Goal: Task Accomplishment & Management: Manage account settings

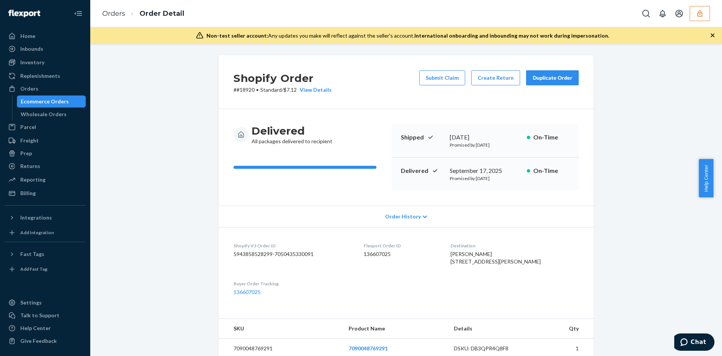
scroll to position [200, 0]
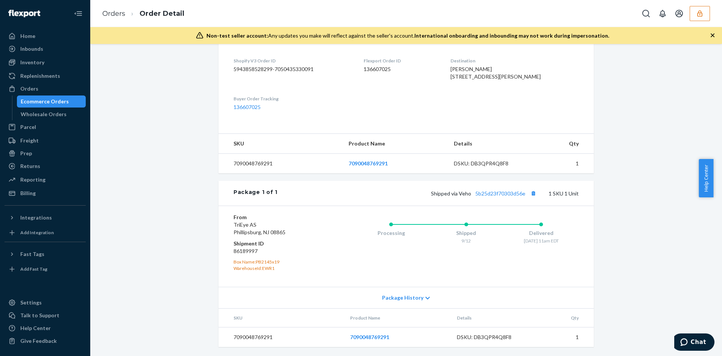
click at [692, 17] on button "button" at bounding box center [700, 13] width 20 height 15
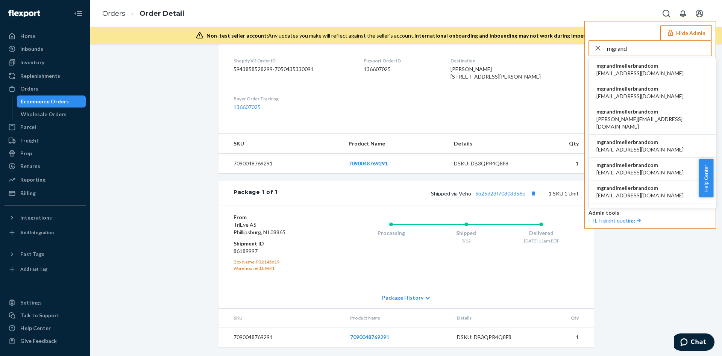
type input "mgrand"
click at [682, 77] on li "mgrandimellerbrandcom brunochiner@mellerbrand.com" at bounding box center [652, 69] width 127 height 23
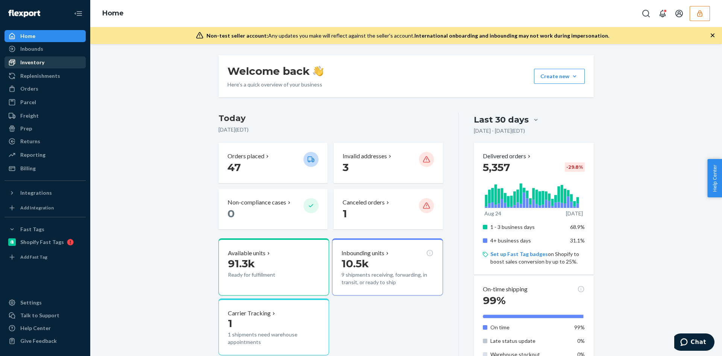
click at [41, 64] on div "Inventory" at bounding box center [32, 63] width 24 height 8
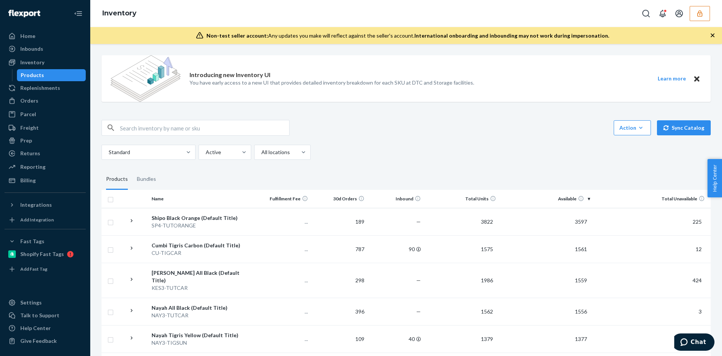
click at [228, 257] on td "Cumbi Tigris Carbon (Default Title) CU-TIGCAR" at bounding box center [202, 248] width 106 height 27
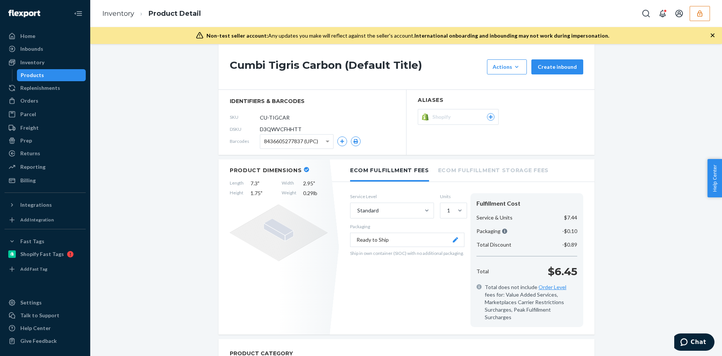
scroll to position [67, 0]
click at [279, 129] on span "D3QWVCFHHTT" at bounding box center [281, 129] width 42 height 8
copy span "D3QWVCFHHTT"
click at [699, 18] on button "button" at bounding box center [700, 13] width 20 height 15
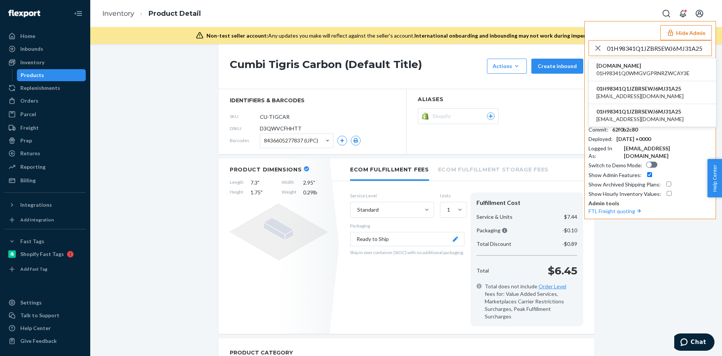
type input "01H98341Q1JZBRSEWJ6MJ31A25"
click at [637, 76] on span "01H98341Q0WMGVGPRNRZWCAY3E" at bounding box center [642, 74] width 93 height 8
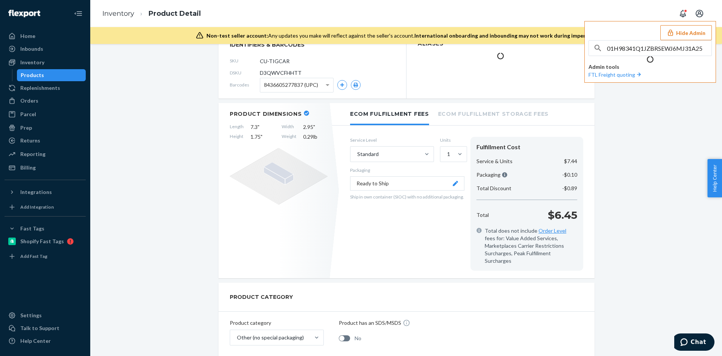
scroll to position [12, 0]
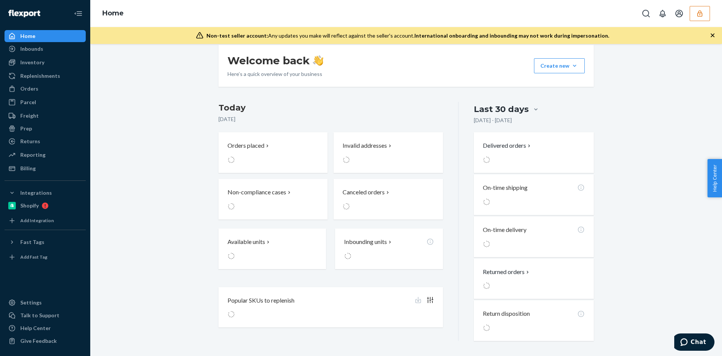
scroll to position [0, 0]
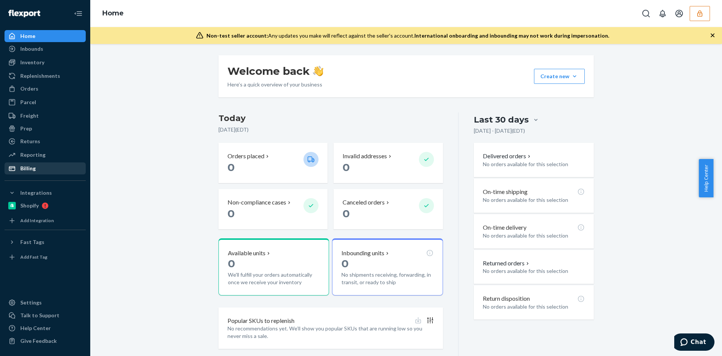
click at [28, 170] on div "Billing" at bounding box center [27, 169] width 15 height 8
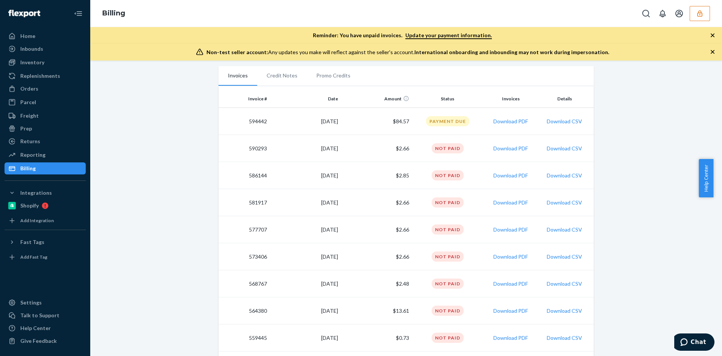
scroll to position [113, 0]
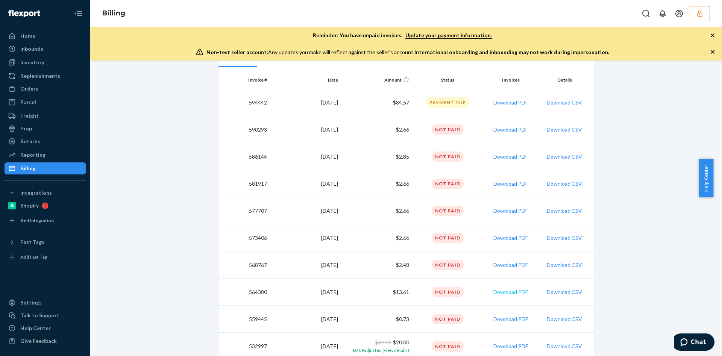
click at [500, 293] on button "Download PDF" at bounding box center [510, 292] width 35 height 8
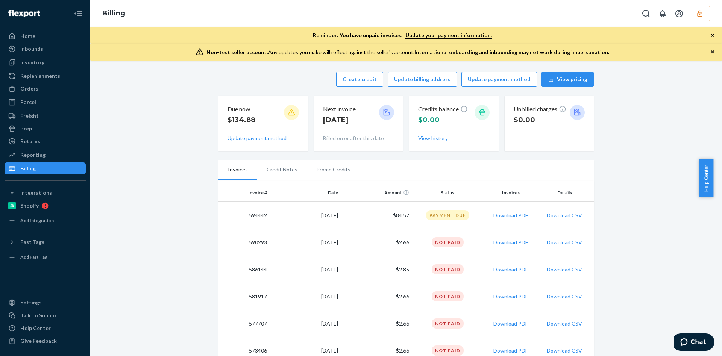
click at [702, 14] on icon "button" at bounding box center [699, 13] width 5 height 6
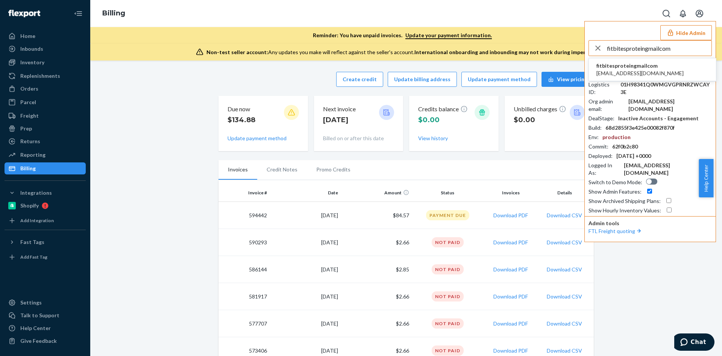
type input "fitbitesproteingmailcom"
click at [661, 68] on li "fitbitesproteingmailcom fitbitesprotein@gmail.com" at bounding box center [652, 69] width 127 height 23
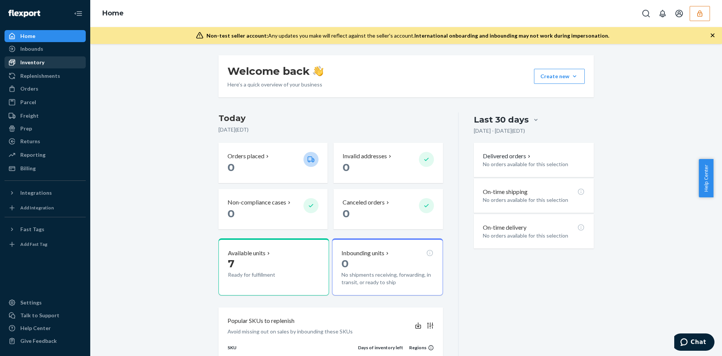
click at [45, 67] on div "Inventory" at bounding box center [45, 62] width 80 height 11
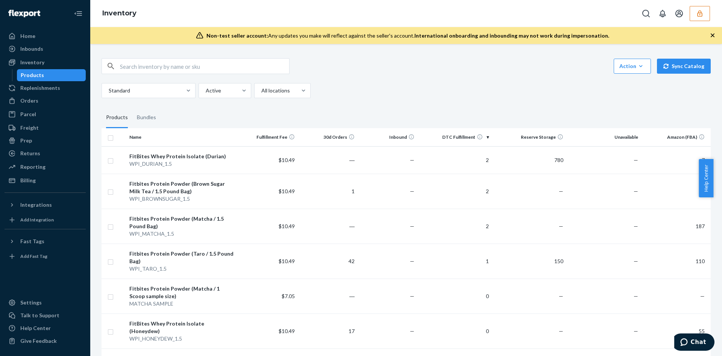
click at [701, 16] on icon "button" at bounding box center [699, 13] width 5 height 6
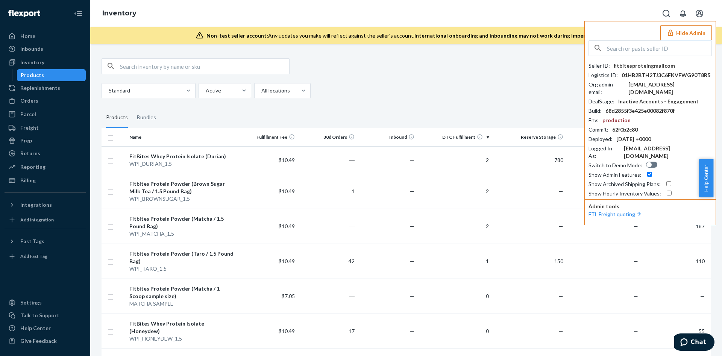
click at [485, 85] on div "Standard Active All locations" at bounding box center [404, 90] width 604 height 15
click at [668, 33] on icon "button" at bounding box center [671, 33] width 8 height 8
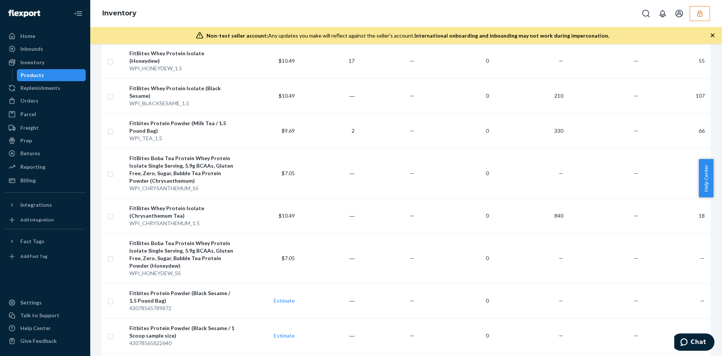
scroll to position [227, 0]
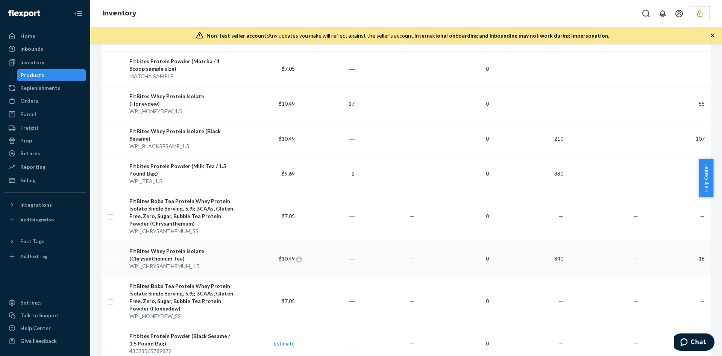
click at [290, 255] on span "$10.49" at bounding box center [287, 258] width 16 height 6
click at [232, 262] on div "WPI_CHRYSANTHEMUM_1.5" at bounding box center [182, 266] width 106 height 8
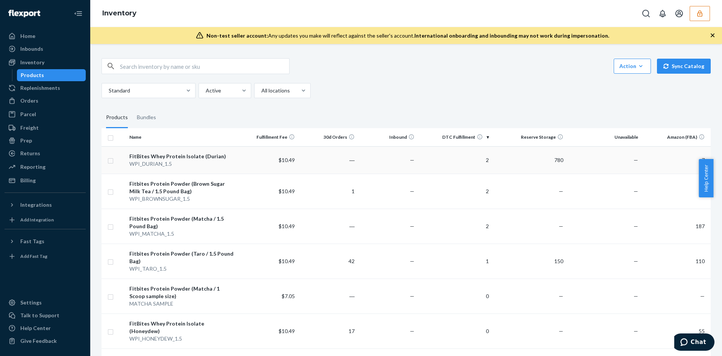
click at [407, 164] on td "—" at bounding box center [388, 159] width 60 height 27
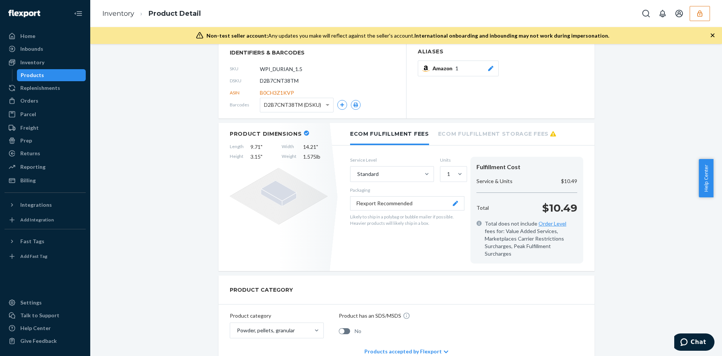
scroll to position [33, 0]
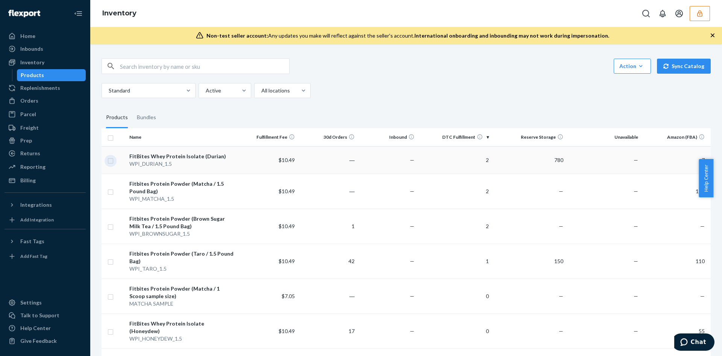
click at [111, 159] on input "checkbox" at bounding box center [111, 160] width 6 height 8
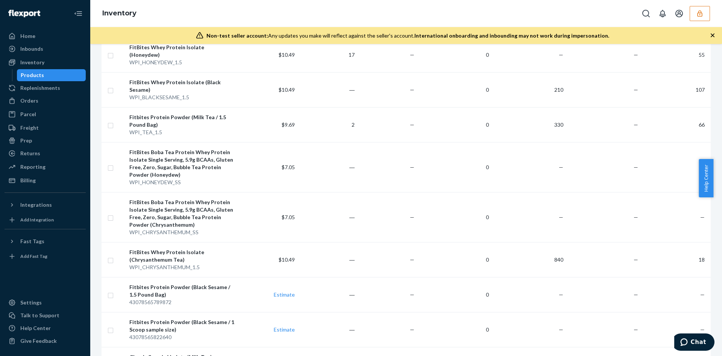
scroll to position [276, 0]
checkbox input "true"
click at [111, 256] on input "checkbox" at bounding box center [111, 260] width 6 height 8
checkbox input "true"
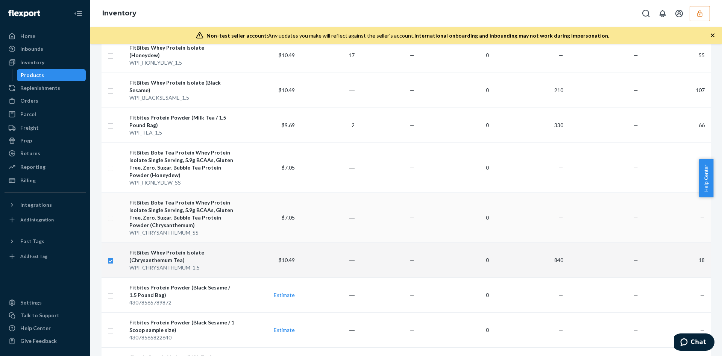
scroll to position [0, 0]
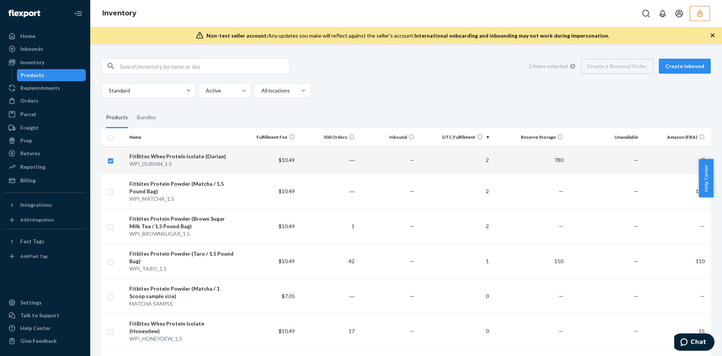
checkbox input "true"
click at [591, 64] on div "2 items selected Create a Removal Order Create inbound" at bounding box center [617, 66] width 188 height 15
click at [46, 105] on div "Orders" at bounding box center [45, 101] width 80 height 11
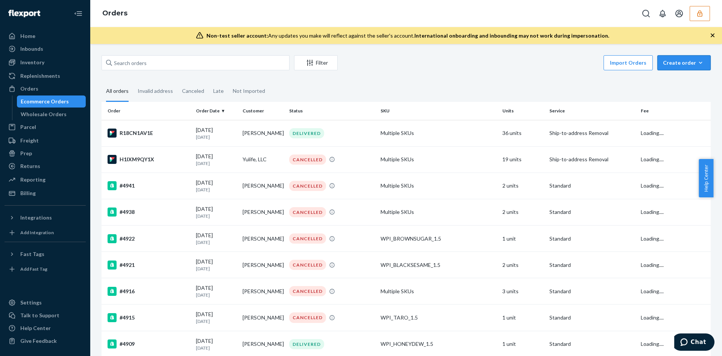
click at [684, 62] on div "Create order" at bounding box center [684, 63] width 42 height 8
click at [665, 98] on span "Removal order" at bounding box center [688, 96] width 47 height 5
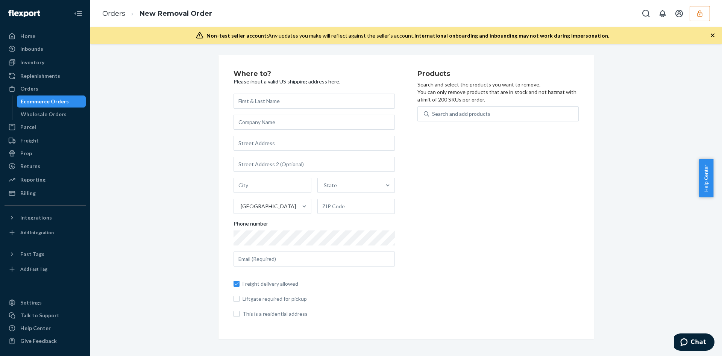
click at [181, 196] on div "Where to? Please input a valid US shipping address here. State United States Ph…" at bounding box center [406, 197] width 620 height 284
click at [199, 193] on div "Where to? Please input a valid US shipping address here. State United States Ph…" at bounding box center [406, 197] width 620 height 284
click at [268, 147] on input "text" at bounding box center [314, 143] width 161 height 15
type input "3000 Rand Blvd"
type input "Phillipsburg"
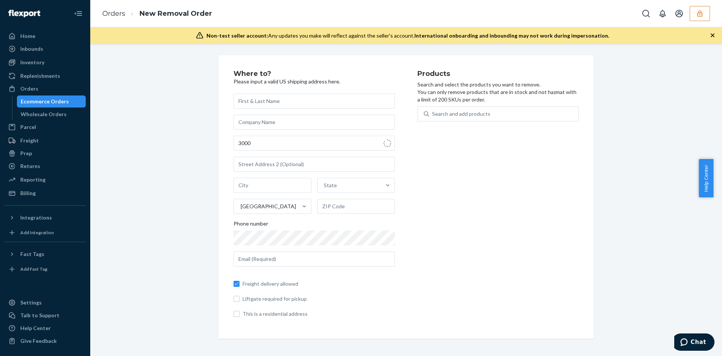
type input "08865"
click at [291, 100] on input "text" at bounding box center [314, 101] width 161 height 15
type input "Disposal Request"
click at [271, 261] on input "text" at bounding box center [314, 259] width 161 height 15
click at [707, 8] on button "button" at bounding box center [700, 13] width 20 height 15
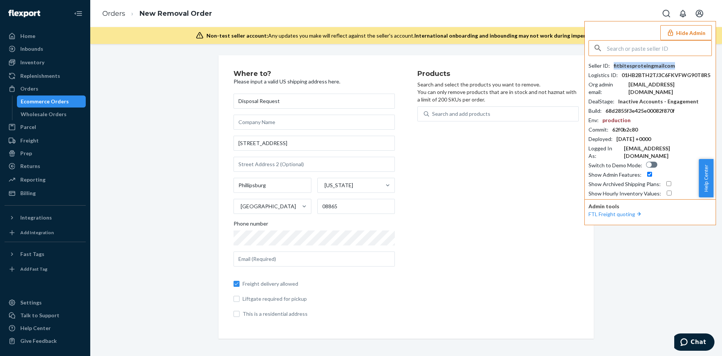
click at [646, 64] on div "fitbitesproteingmailcom" at bounding box center [644, 66] width 61 height 8
copy div "fitbitesproteingmailcom"
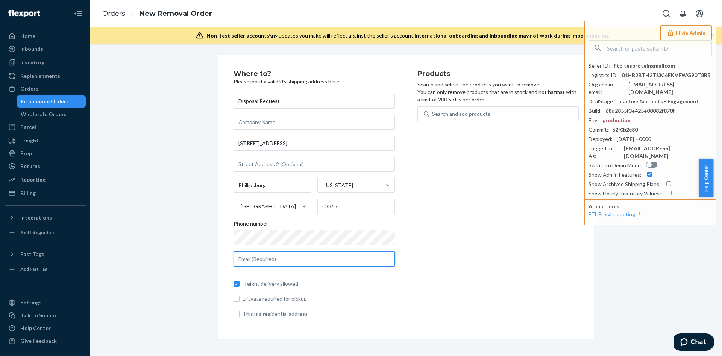
click at [299, 264] on input "text" at bounding box center [314, 259] width 161 height 15
paste input "fitbitesproteingmailcom"
type input "fitbitesprotein@gmail.com"
click at [473, 115] on div "Search and add products" at bounding box center [461, 114] width 58 height 8
click at [433, 115] on input "0 results available. Use Up and Down to choose options, press Enter to select t…" at bounding box center [432, 114] width 1 height 8
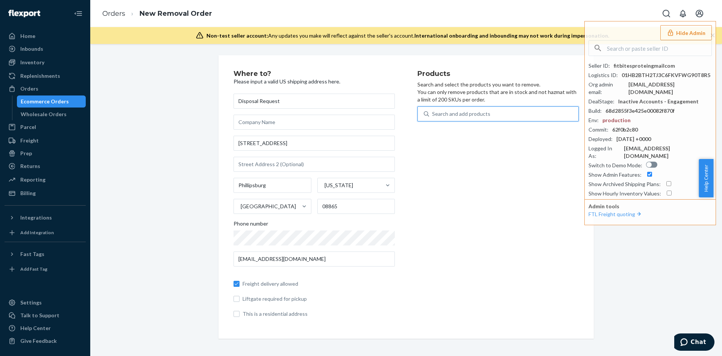
paste input "D2B7CNT38TM"
type input "D2B7CNT38TM"
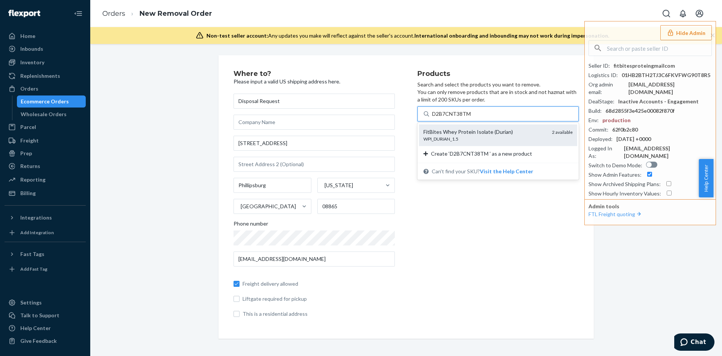
click at [447, 136] on div "WPI_DURIAN_1.5" at bounding box center [484, 139] width 123 height 6
click at [447, 118] on input "D2B7CNT38TM" at bounding box center [452, 114] width 40 height 8
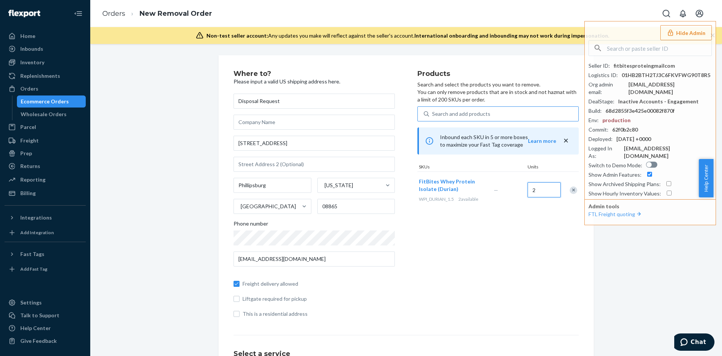
type input "2"
click at [472, 237] on div "Products Search and select the products you want to remove. You can only remove…" at bounding box center [497, 196] width 161 height 253
click at [70, 114] on div "Wholesale Orders" at bounding box center [52, 114] width 68 height 11
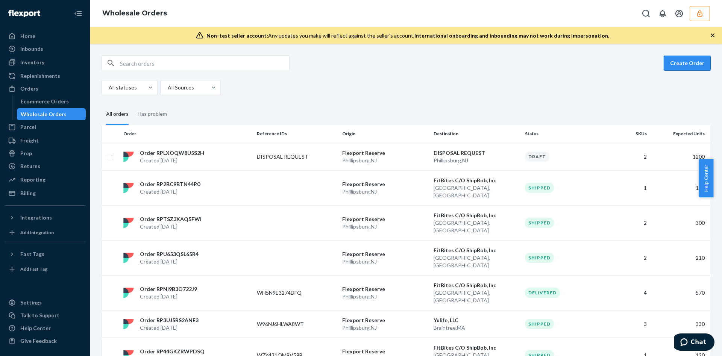
click at [696, 63] on button "Create Order" at bounding box center [687, 63] width 47 height 15
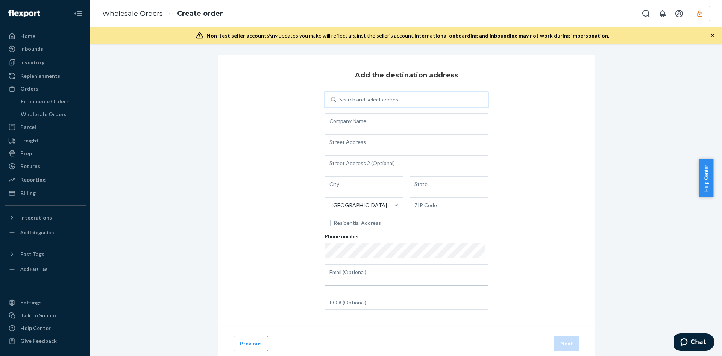
click at [405, 99] on div "Search and select address" at bounding box center [412, 100] width 152 height 14
click at [340, 99] on input "0 results available. Use Up and Down to choose options, press Enter to select t…" at bounding box center [339, 100] width 1 height 8
type input "3000"
click at [391, 119] on div "DISPOSAL REQUEST c/o DISPOSAL REQUEST 3000 Rand Blvd Phillipsburg, NJ 08865 +1 …" at bounding box center [406, 118] width 155 height 12
click at [352, 103] on input "3000" at bounding box center [345, 100] width 13 height 8
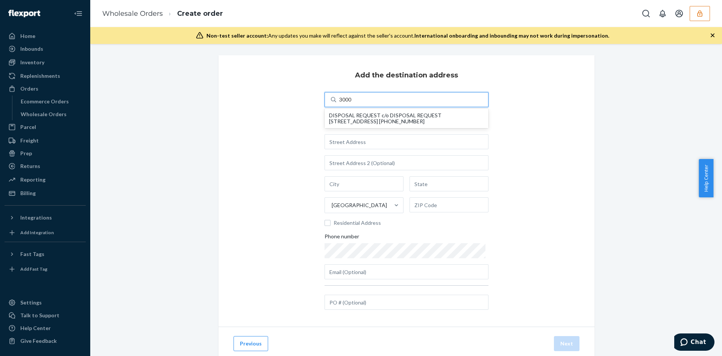
type input "DISPOSAL REQUEST"
type input "3000 Rand Blvd"
type input "Phillipsburg"
type input "NJ"
type input "08865"
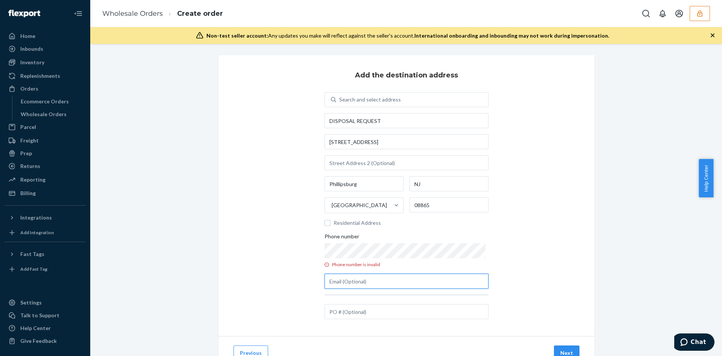
click at [394, 282] on input "text" at bounding box center [407, 281] width 164 height 15
click at [460, 272] on input "text" at bounding box center [407, 271] width 164 height 15
paste input "D2B7CNT38TM"
type input "D2B7CNT38TM"
click at [706, 21] on div "Wholesale Orders Create order" at bounding box center [406, 13] width 632 height 27
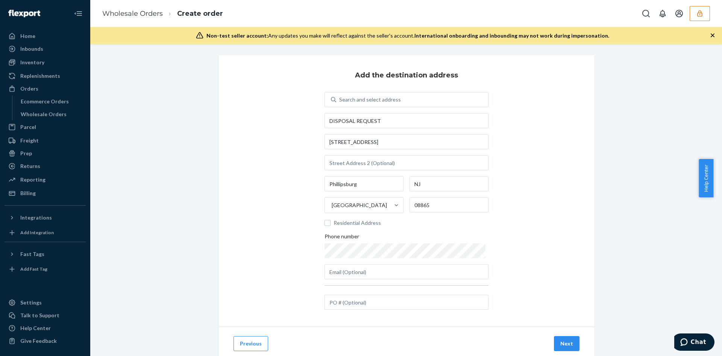
click at [699, 13] on icon "button" at bounding box center [699, 13] width 5 height 6
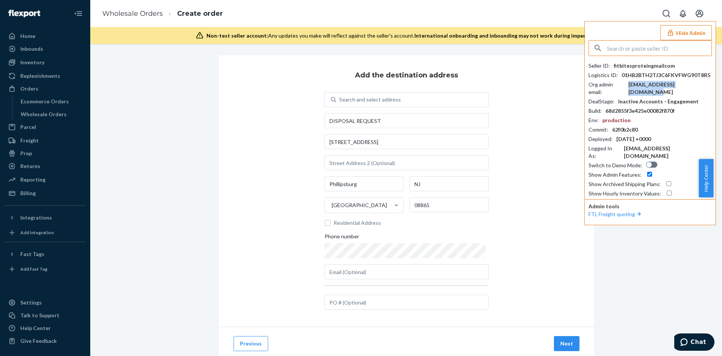
click at [681, 84] on div "fitbitesprotein@gmail.com" at bounding box center [669, 88] width 83 height 15
copy div "fitbitesprotein@gmail.com"
click at [398, 268] on input "text" at bounding box center [407, 271] width 164 height 15
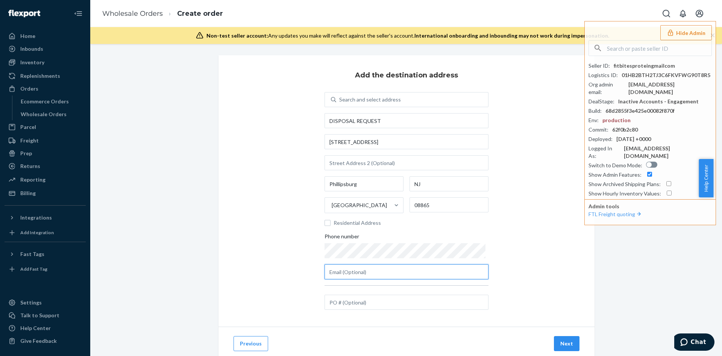
paste input "fitbitesprotein@gmail.com"
type input "fitbitesprotein@gmail.com"
click at [265, 313] on div "Add the destination address Search and select address DISPOSAL REQUEST 3000 Ran…" at bounding box center [406, 190] width 376 height 271
click at [560, 340] on button "Next" at bounding box center [567, 343] width 26 height 15
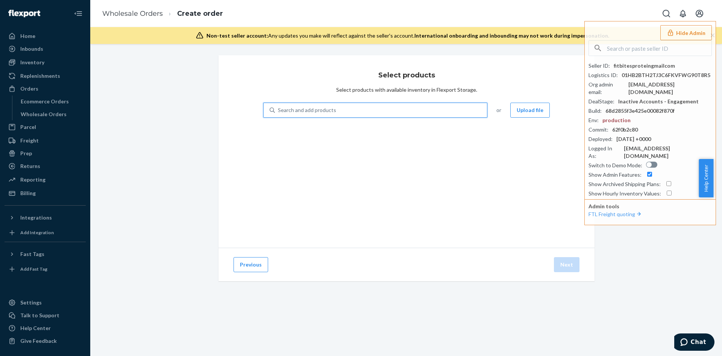
click at [366, 110] on div "Search and add products" at bounding box center [381, 110] width 212 height 14
click at [279, 110] on input "0 results available. Use Up and Down to choose options, press Enter to select t…" at bounding box center [278, 110] width 1 height 8
paste input "D2B7CNT38TM"
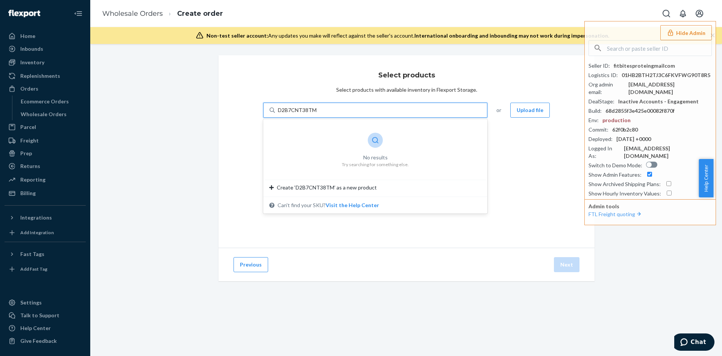
type input "D2B7CNT38TM"
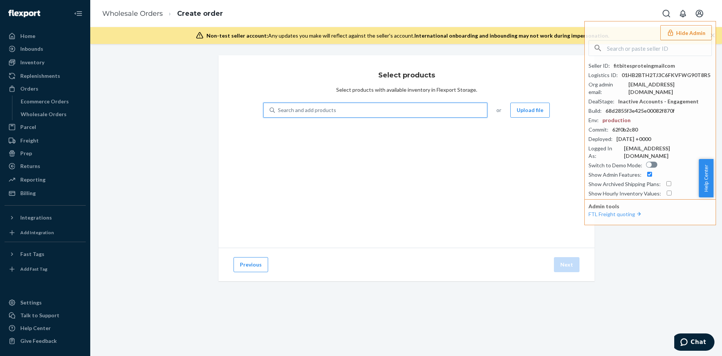
paste input "D7MHRS7ZUMA"
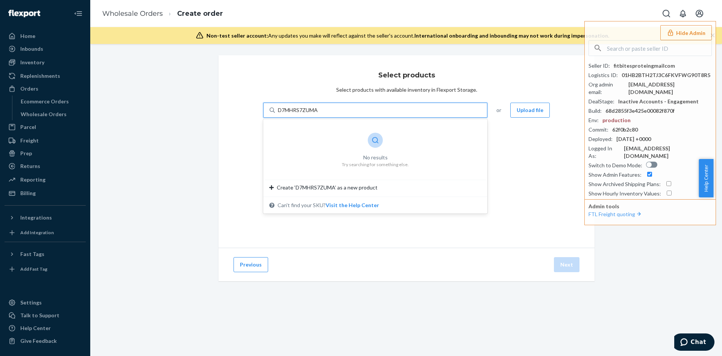
type input "D7MHRS7ZUMA"
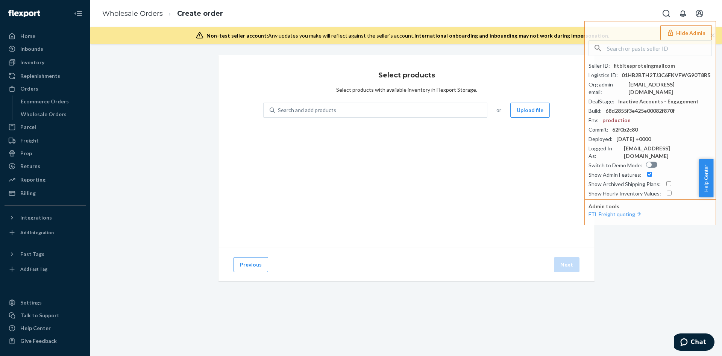
click at [266, 229] on div "Select products Select products with available inventory in Flexport Storage. S…" at bounding box center [406, 151] width 376 height 193
click at [60, 118] on div "Wholesale Orders" at bounding box center [44, 115] width 46 height 8
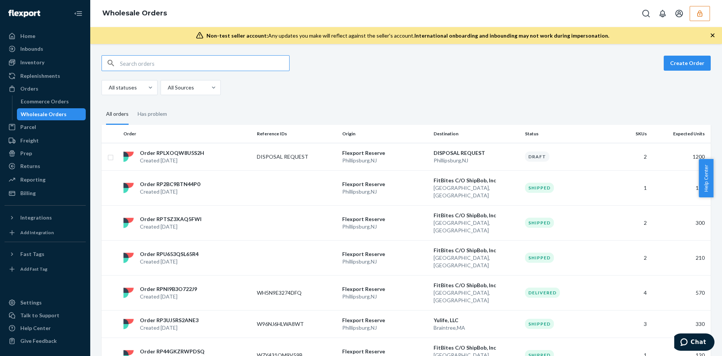
type input "D7MHRS7ZUMA"
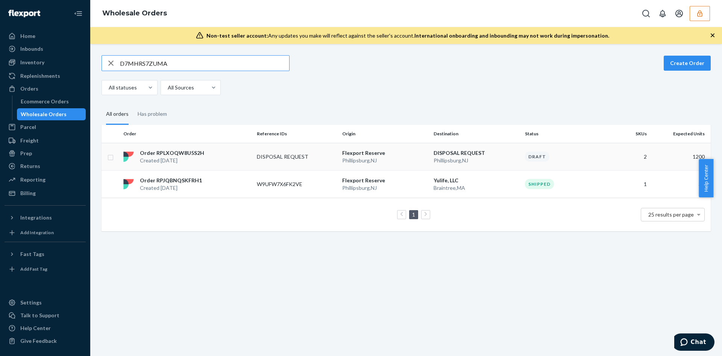
click at [245, 154] on div "Order RPLXOQW8U5S2H Created Sep 23, 2025" at bounding box center [186, 156] width 133 height 15
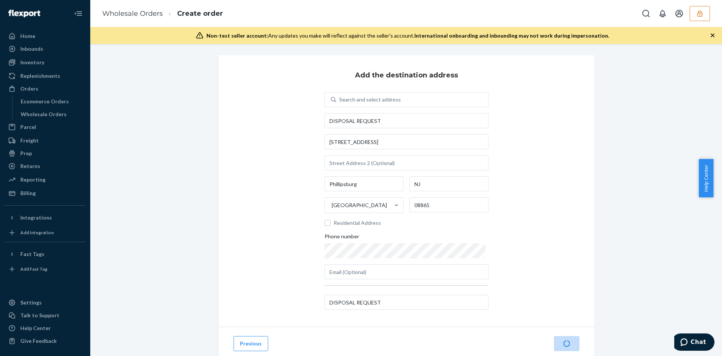
scroll to position [22, 0]
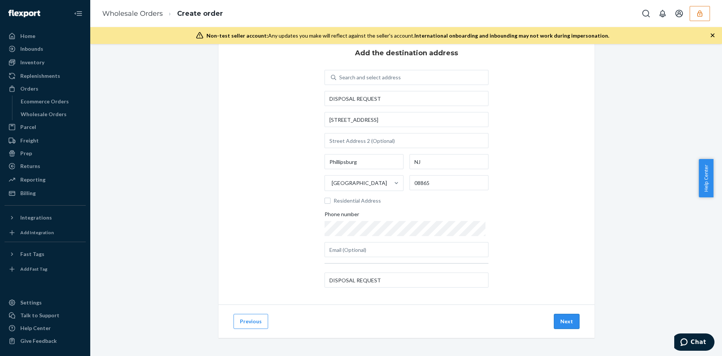
click at [561, 327] on button "Next" at bounding box center [567, 321] width 26 height 15
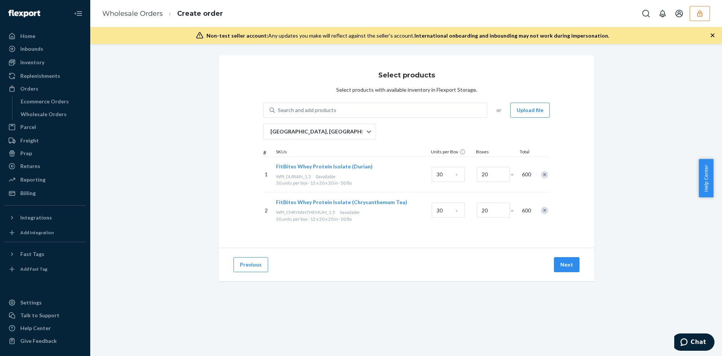
scroll to position [0, 0]
click at [564, 264] on button "Next" at bounding box center [567, 264] width 26 height 15
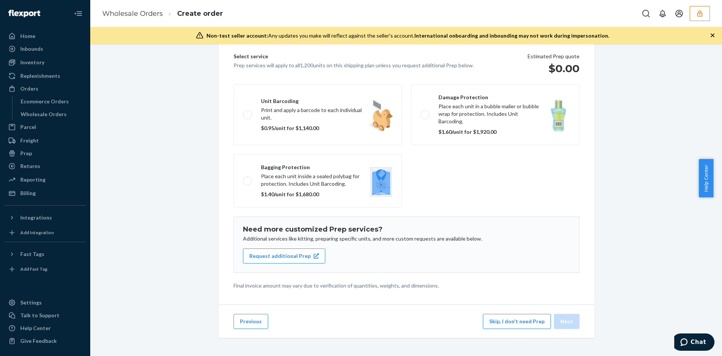
scroll to position [53, 0]
click at [505, 317] on button "Skip, I don't need Prep" at bounding box center [517, 321] width 68 height 15
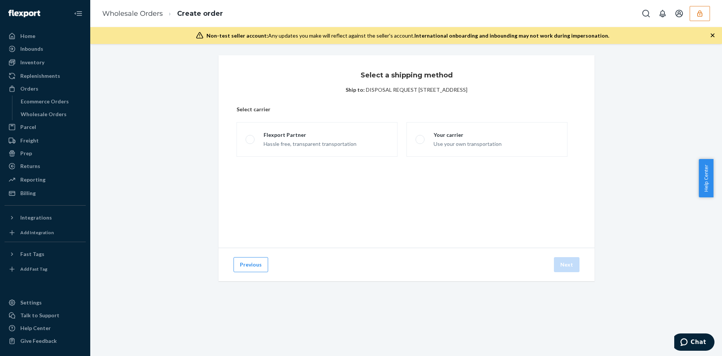
scroll to position [0, 0]
click at [459, 145] on div "Use your own transportation" at bounding box center [468, 143] width 68 height 9
click at [420, 142] on input "Your carrier Use your own transportation" at bounding box center [418, 139] width 5 height 5
radio input "true"
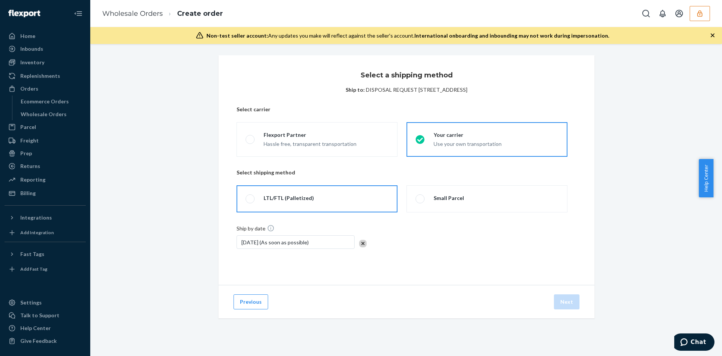
click at [345, 203] on label "LTL/FTL (Palletized)" at bounding box center [317, 198] width 161 height 27
click at [250, 202] on input "LTL/FTL (Palletized)" at bounding box center [248, 199] width 5 height 5
radio input "true"
click at [555, 300] on button "Next" at bounding box center [567, 301] width 26 height 15
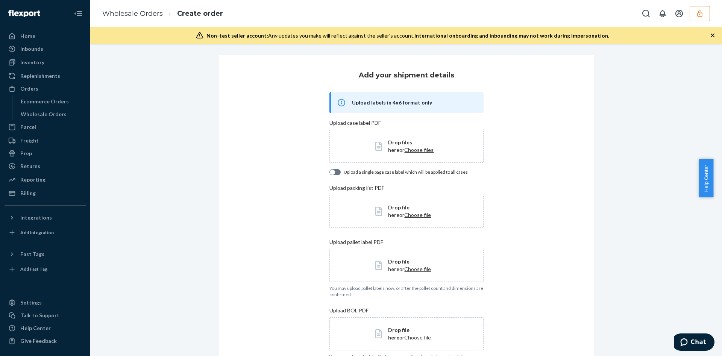
scroll to position [141, 0]
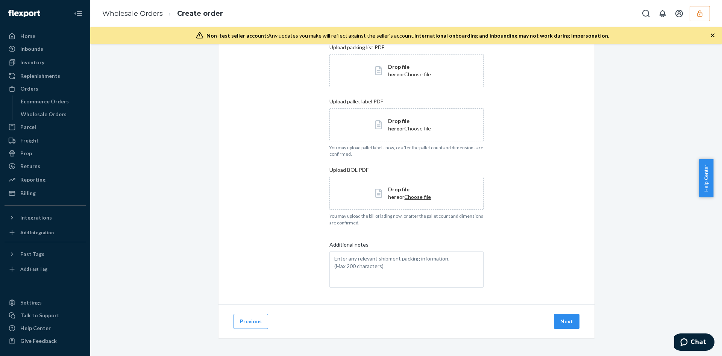
click at [555, 300] on div "Add your shipment details Upload labels in 4x6 format only Upload case label PD…" at bounding box center [406, 110] width 376 height 390
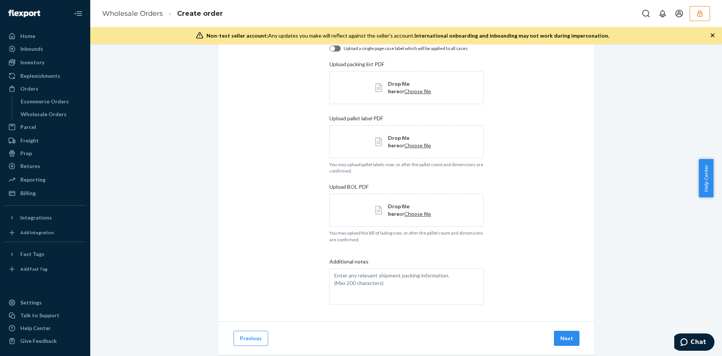
scroll to position [126, 0]
click at [554, 337] on button "Next" at bounding box center [567, 336] width 26 height 15
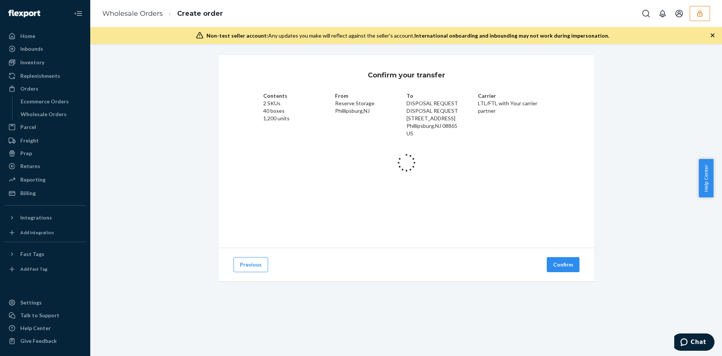
scroll to position [0, 0]
click at [699, 10] on icon "button" at bounding box center [700, 14] width 8 height 8
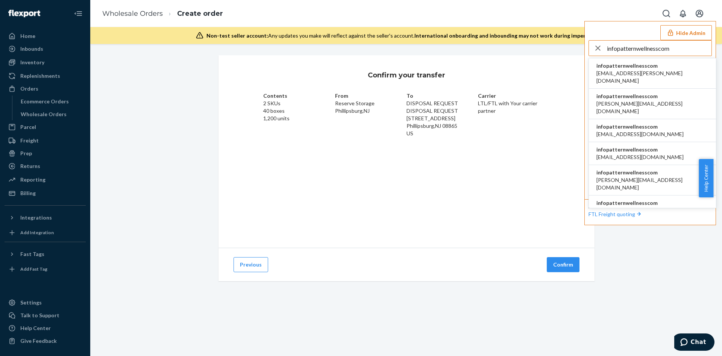
type input "infopatternwellnesscom"
click at [649, 73] on span "brieana.dees@patternwellness.com" at bounding box center [652, 77] width 112 height 15
